Goal: Find specific page/section: Find specific page/section

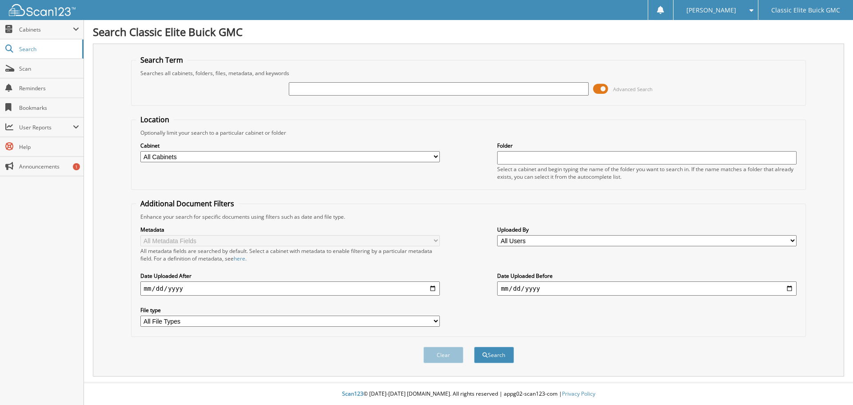
click at [325, 87] on input "text" at bounding box center [439, 88] width 300 height 13
click at [376, 92] on input "brow250" at bounding box center [439, 88] width 300 height 13
type input "brow250829"
click at [490, 345] on div "Clear Search" at bounding box center [468, 355] width 675 height 36
click at [490, 350] on button "Search" at bounding box center [494, 355] width 40 height 16
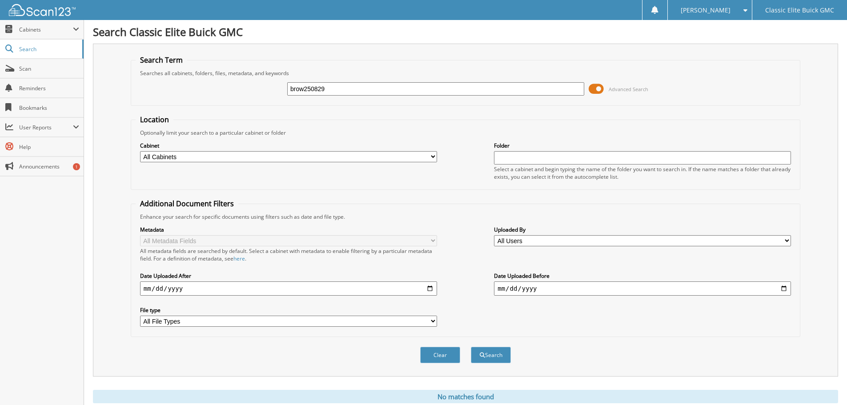
click at [309, 93] on input "brow250829" at bounding box center [435, 88] width 297 height 13
click at [310, 93] on input "brow250829" at bounding box center [435, 88] width 297 height 13
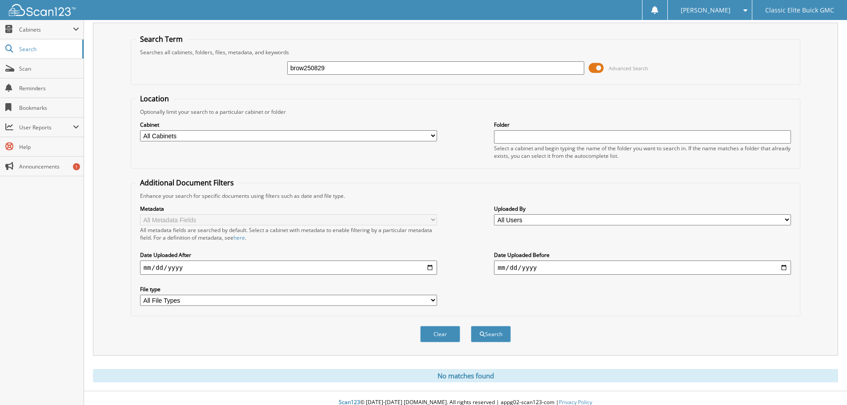
scroll to position [30, 0]
